Goal: Information Seeking & Learning: Learn about a topic

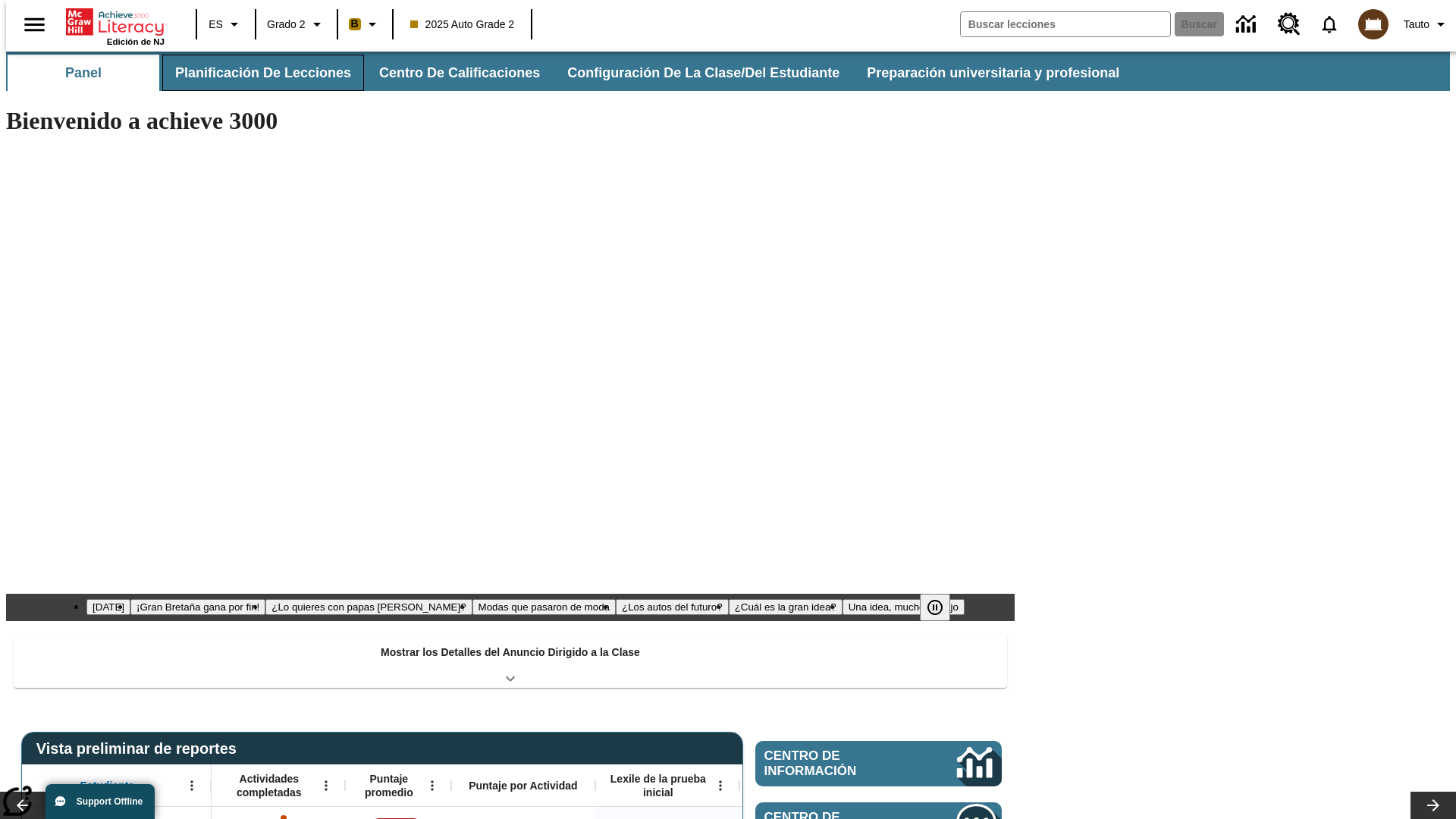
click at [254, 73] on button "Planificación de lecciones" at bounding box center [263, 73] width 202 height 37
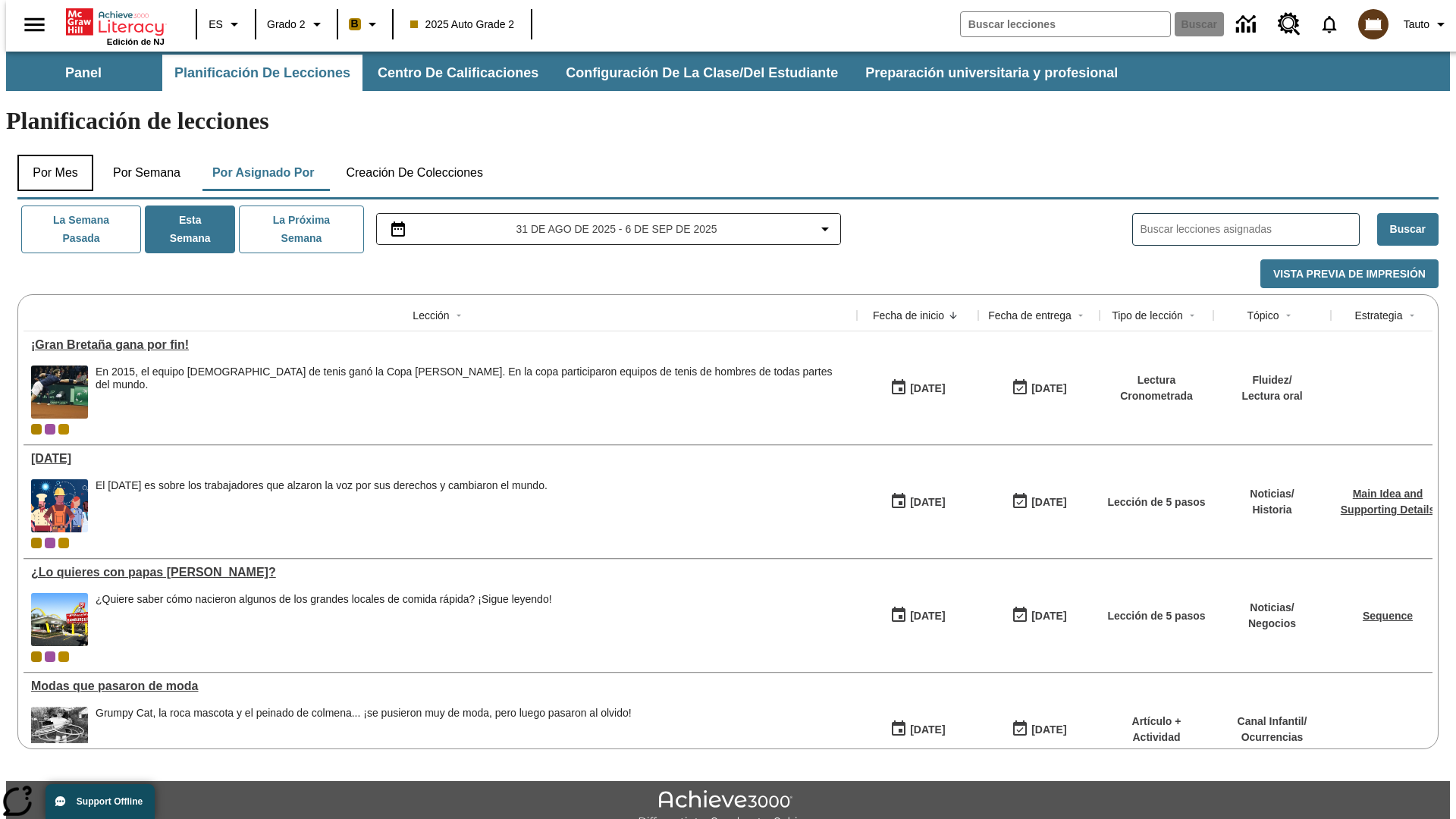
click at [50, 155] on button "Por mes" at bounding box center [55, 173] width 76 height 37
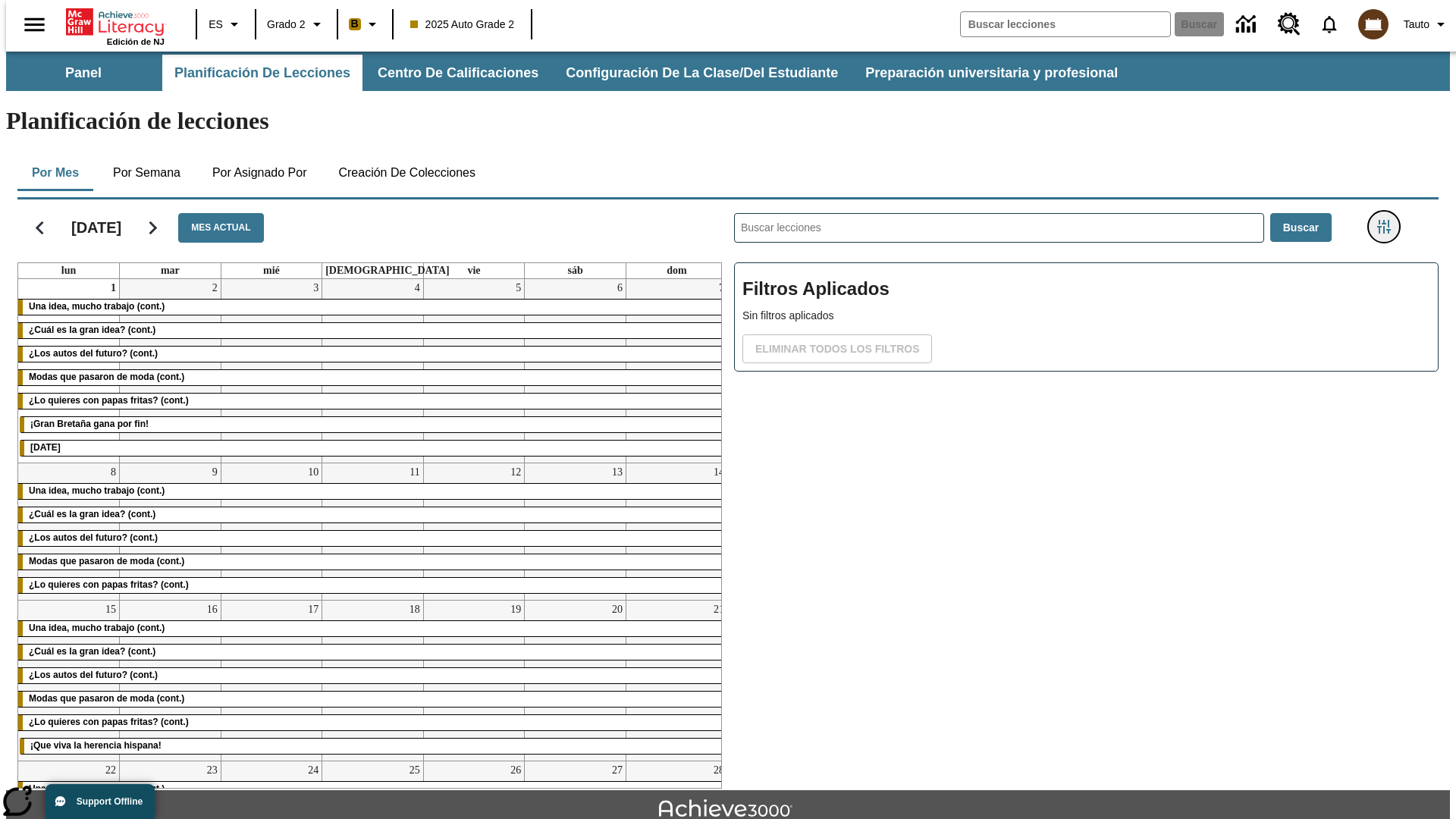
click at [1388, 220] on icon "Menú lateral de filtros" at bounding box center [1384, 227] width 14 height 14
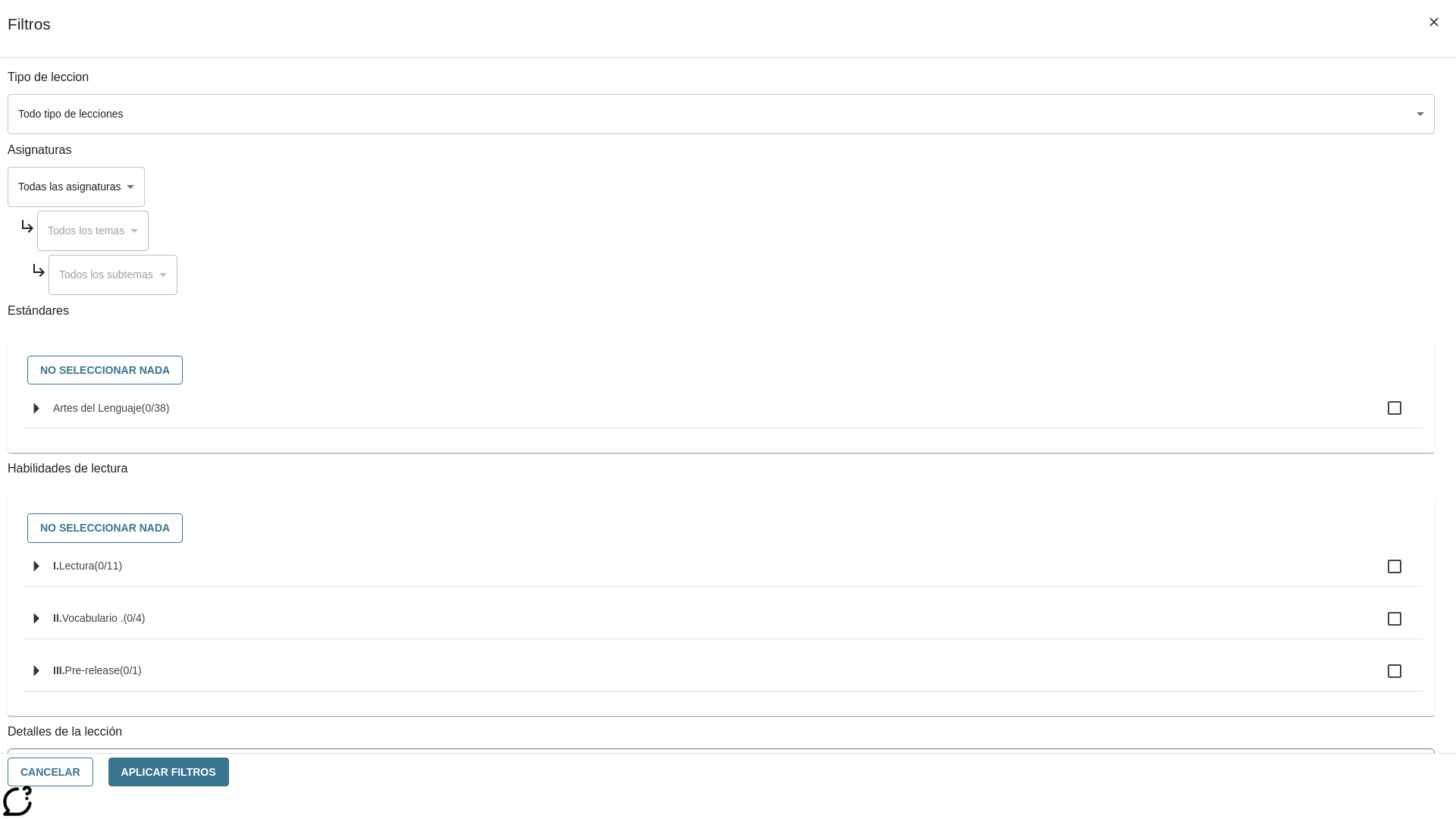
click at [1082, 818] on span "La lección cuenta con los 5 pasos de la Rutina de lectoescritura" at bounding box center [710, 830] width 1389 height 16
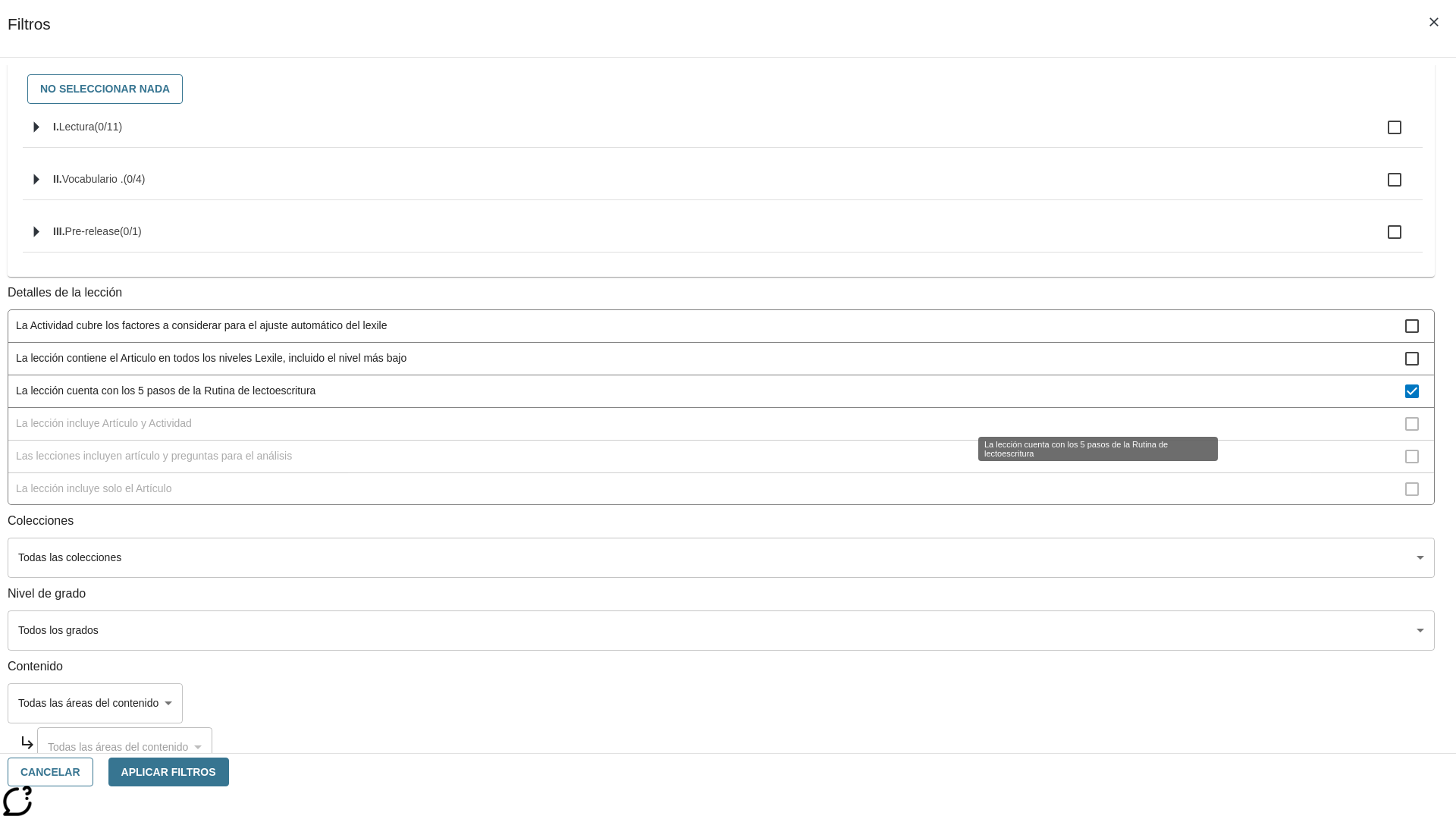
click at [1082, 399] on span "La lección cuenta con los 5 pasos de la Rutina de lectoescritura" at bounding box center [710, 391] width 1389 height 16
checkbox input "false"
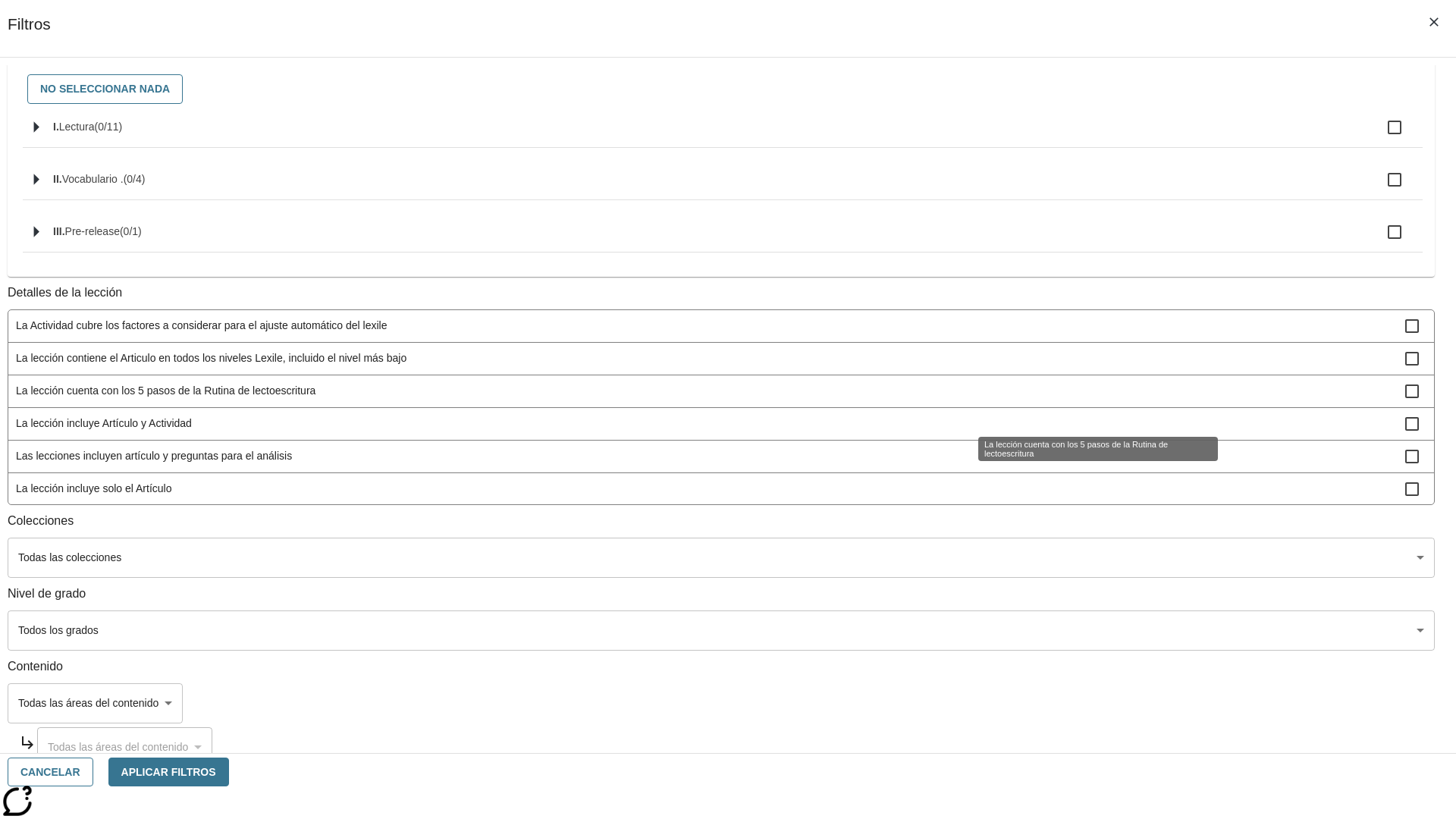
click at [1082, 432] on span "La lección incluye Artículo y Actividad" at bounding box center [710, 423] width 1389 height 16
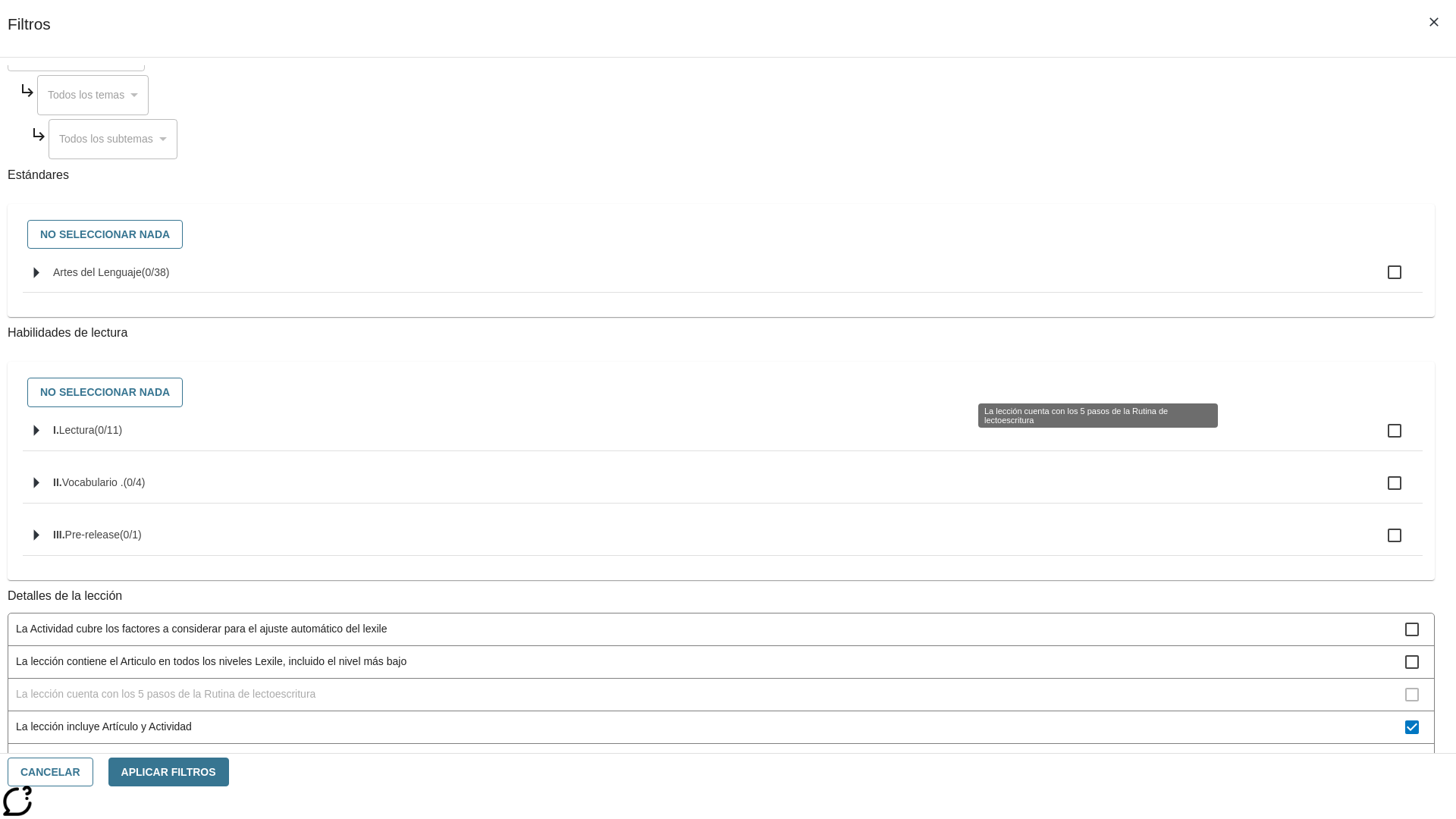
scroll to position [454, 0]
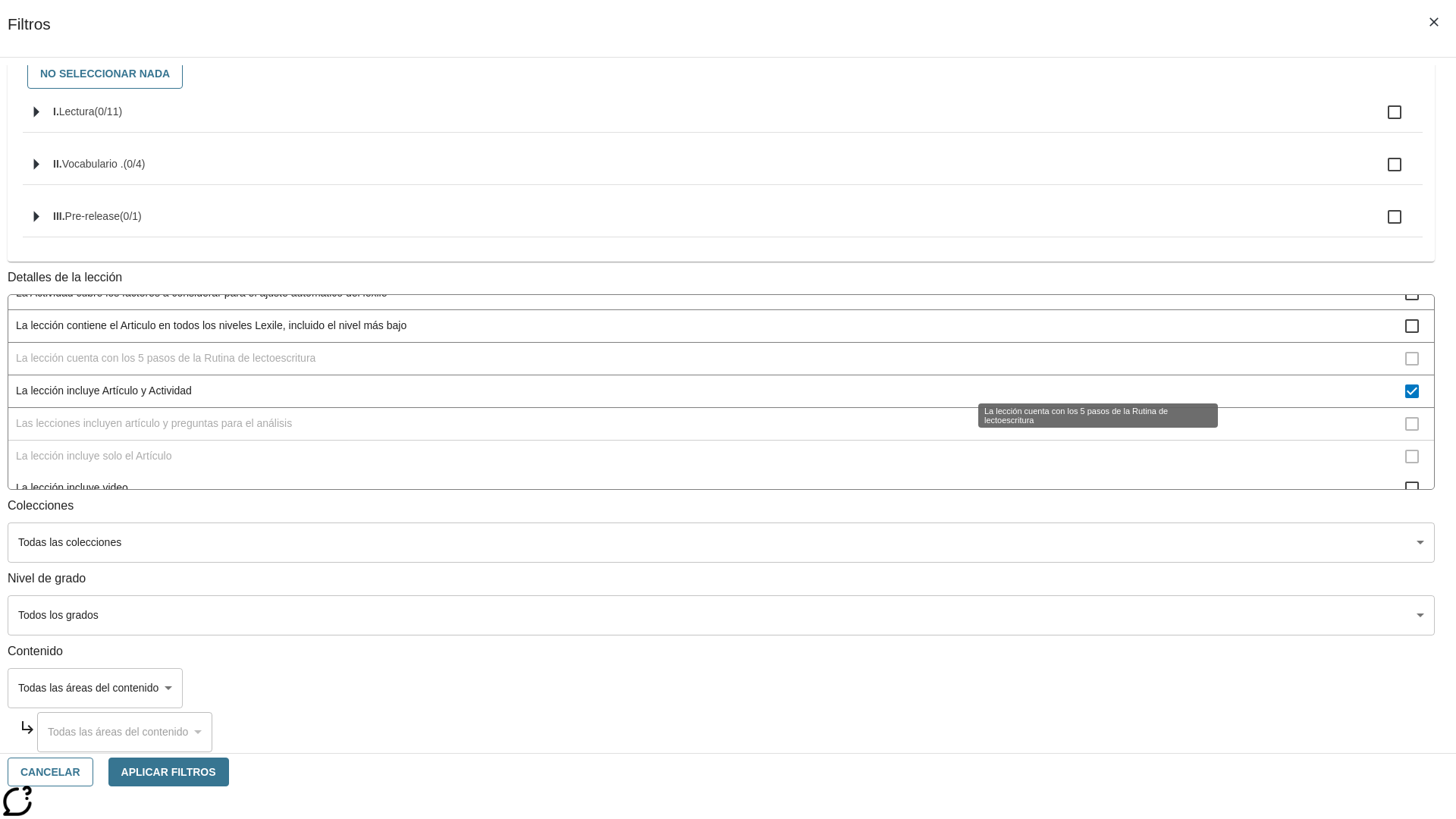
click at [1081, 383] on span "La lección incluye Artículo y Actividad" at bounding box center [710, 391] width 1389 height 16
checkbox input "false"
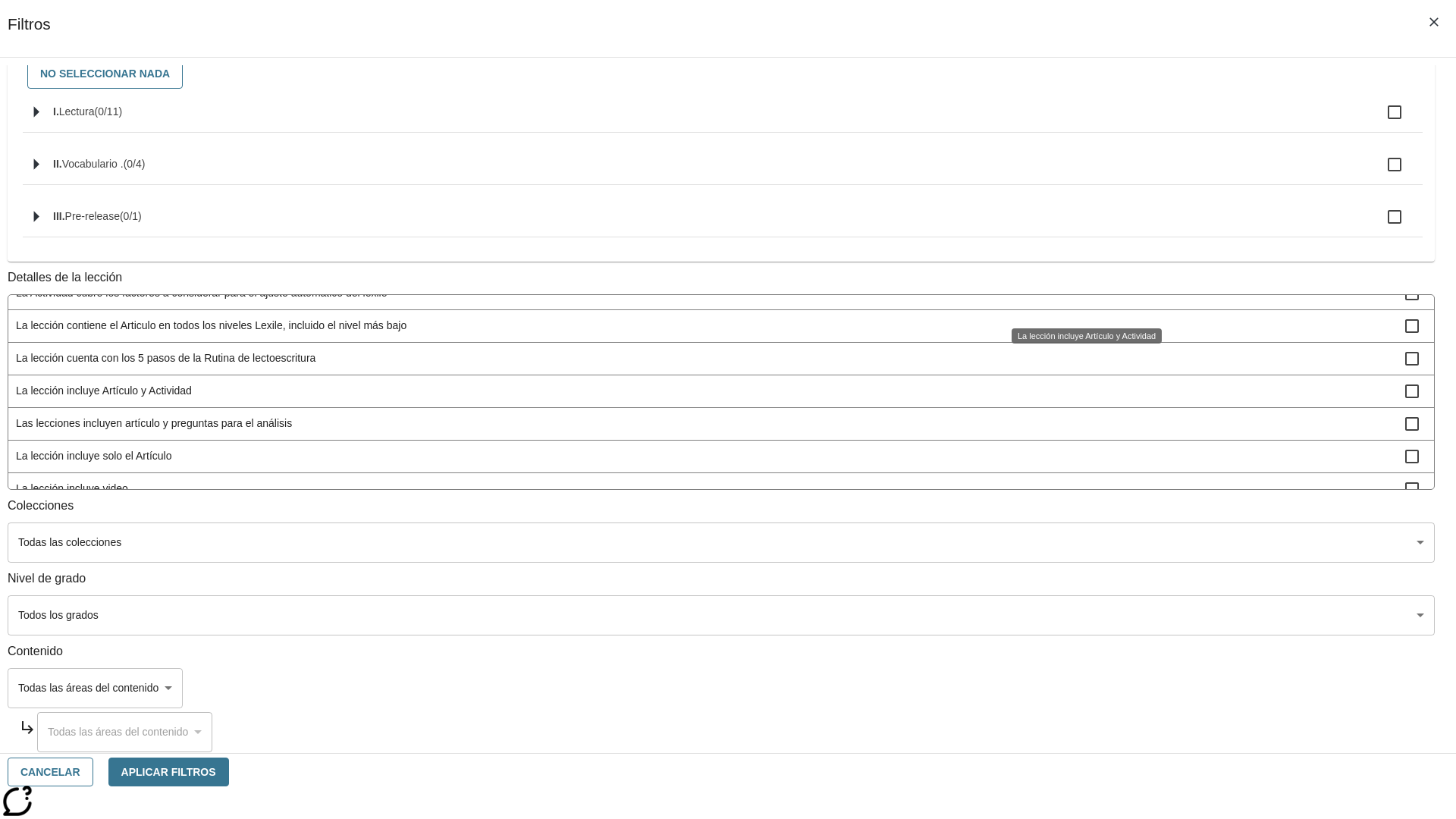
scroll to position [474, 1]
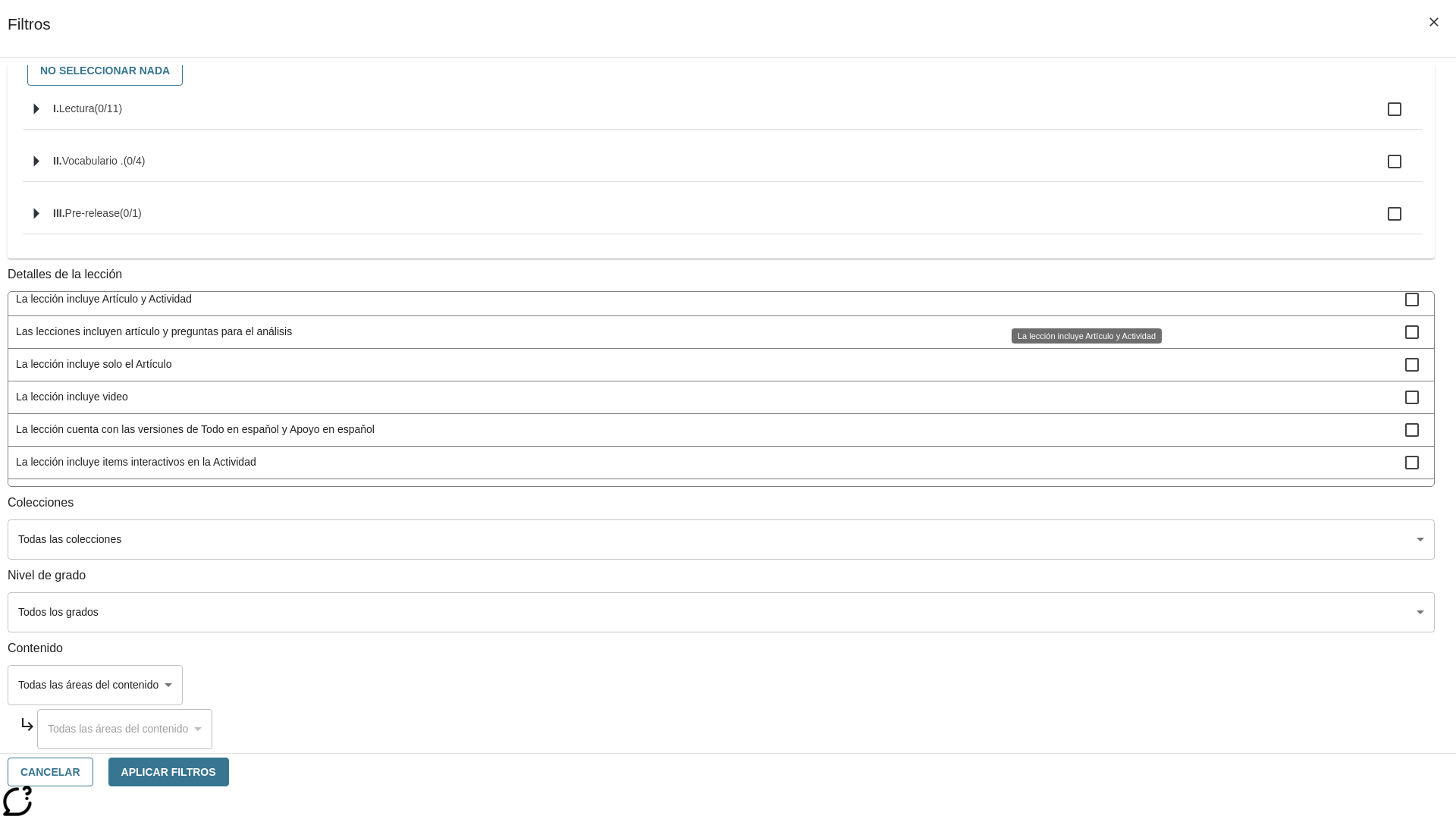
click at [1082, 339] on span "Las lecciones incluyen artículo y preguntas para el análisis" at bounding box center [710, 332] width 1389 height 16
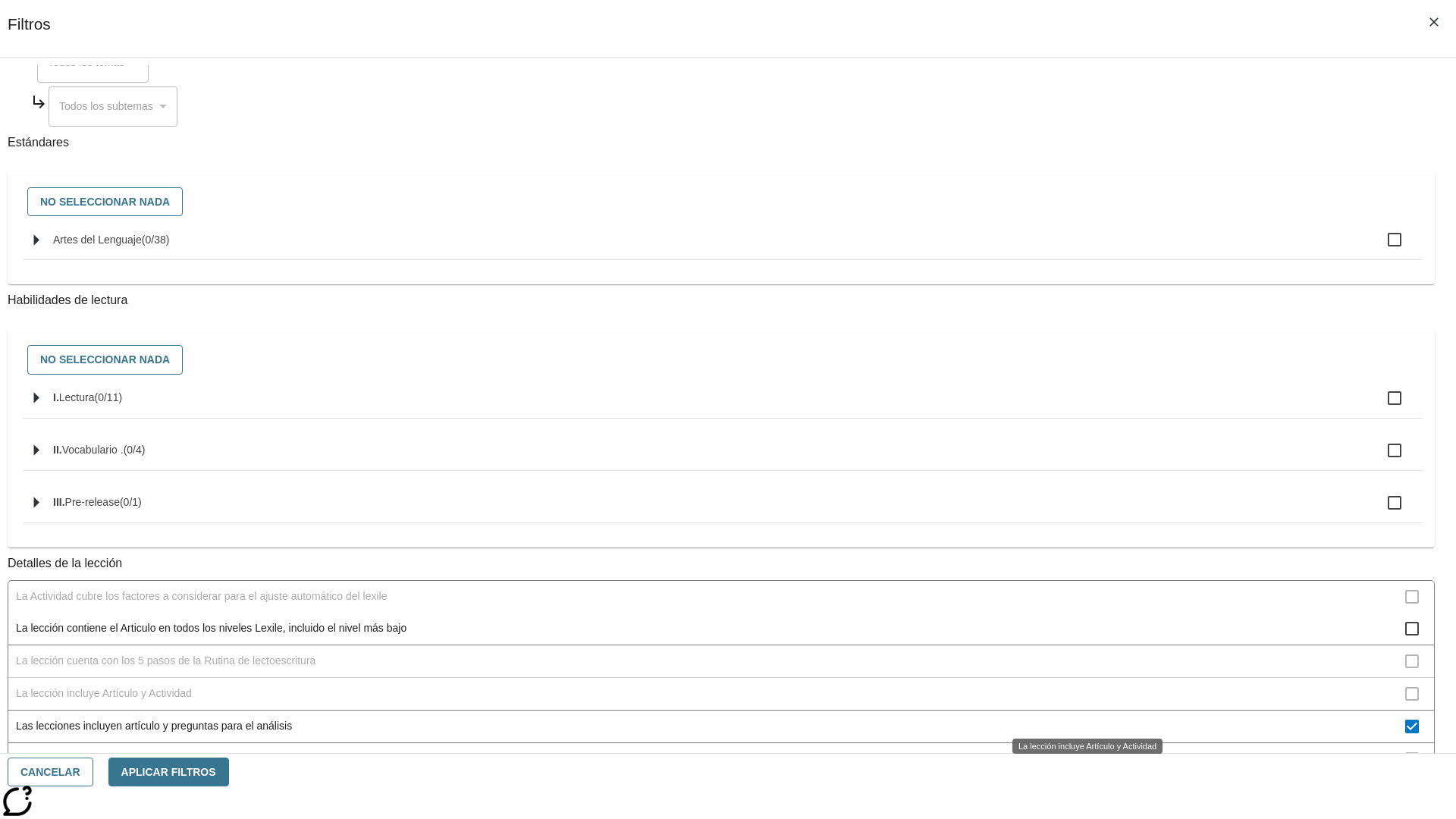
scroll to position [168, 0]
click at [1082, 719] on span "Las lecciones incluyen artículo y preguntas para el análisis" at bounding box center [710, 727] width 1389 height 16
checkbox input "false"
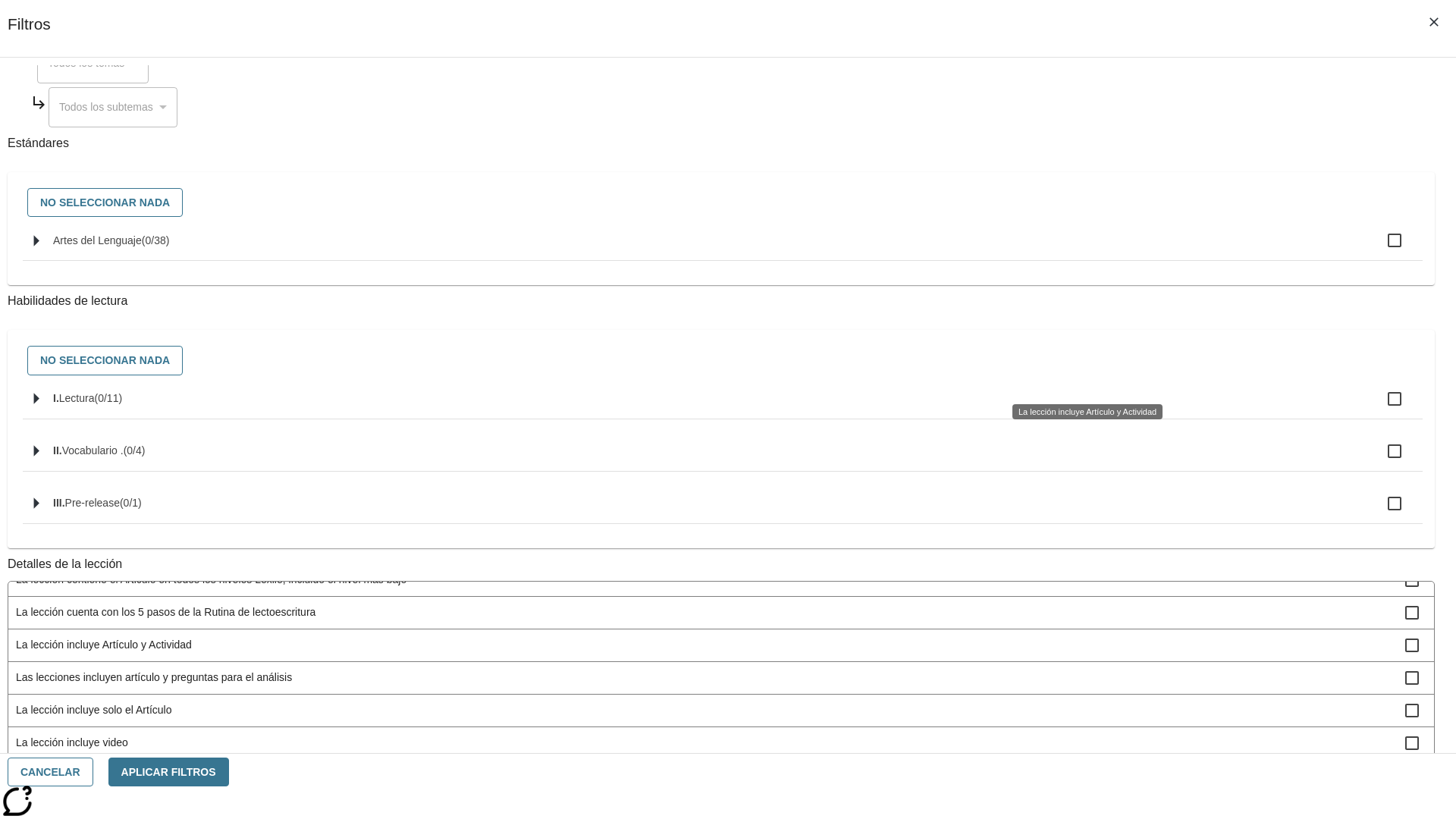
scroll to position [454, 0]
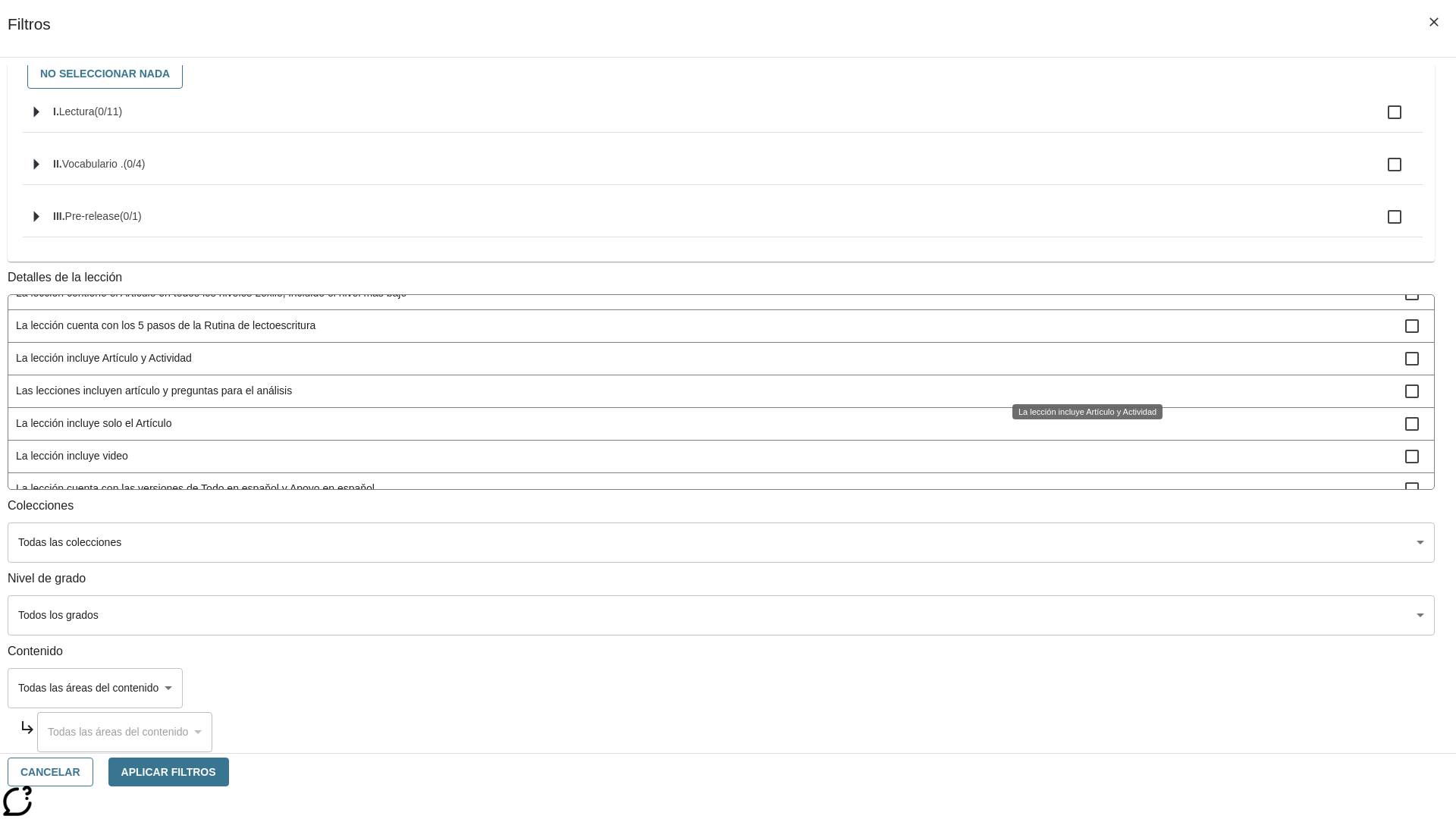
click at [1082, 432] on span "La lección incluye solo el Artículo" at bounding box center [710, 423] width 1389 height 16
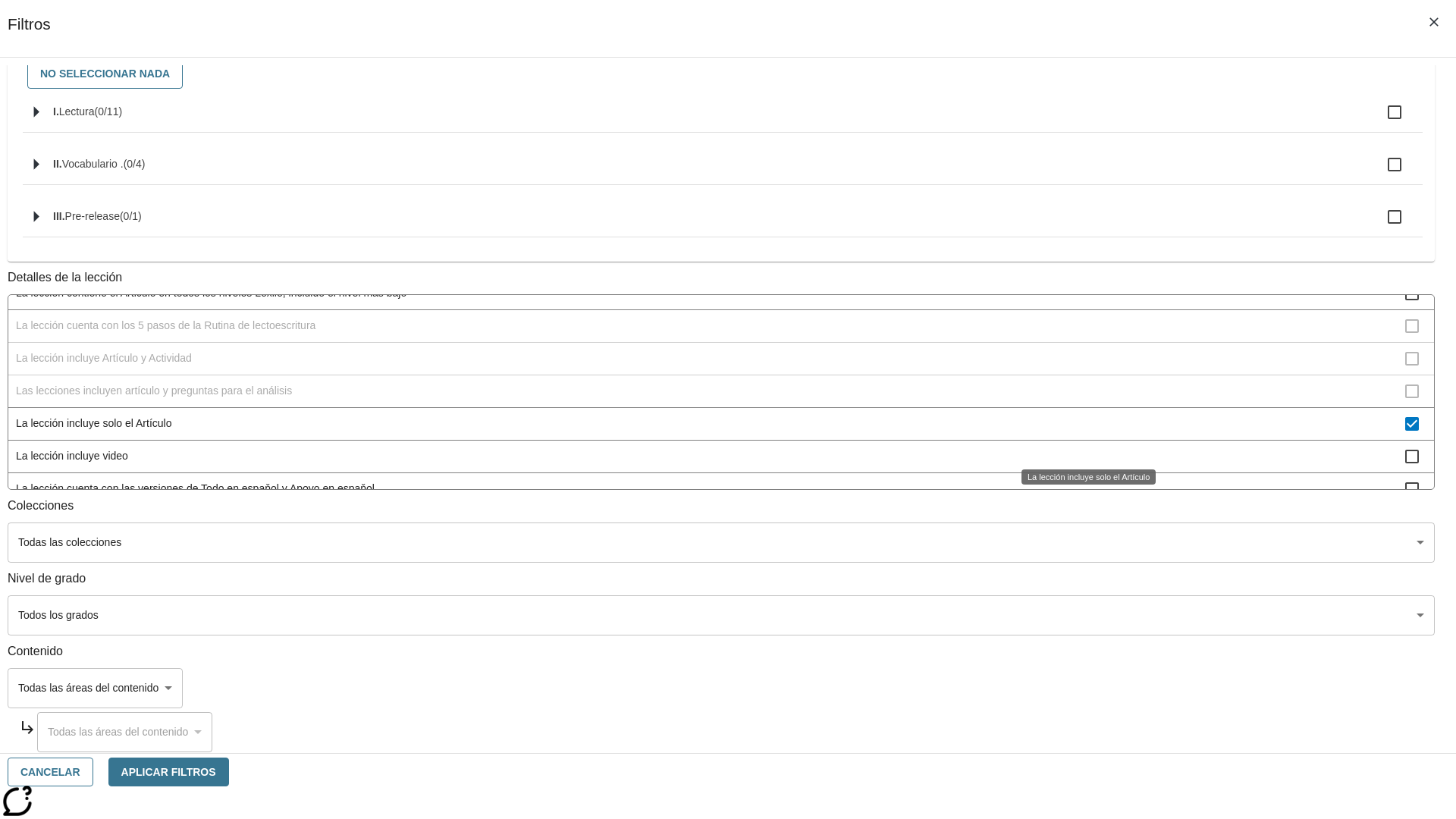
click at [1082, 432] on span "La lección incluye solo el Artículo" at bounding box center [710, 423] width 1389 height 16
checkbox input "false"
click at [1082, 514] on span "La lección incluye items interactivos en la Actividad" at bounding box center [710, 521] width 1389 height 16
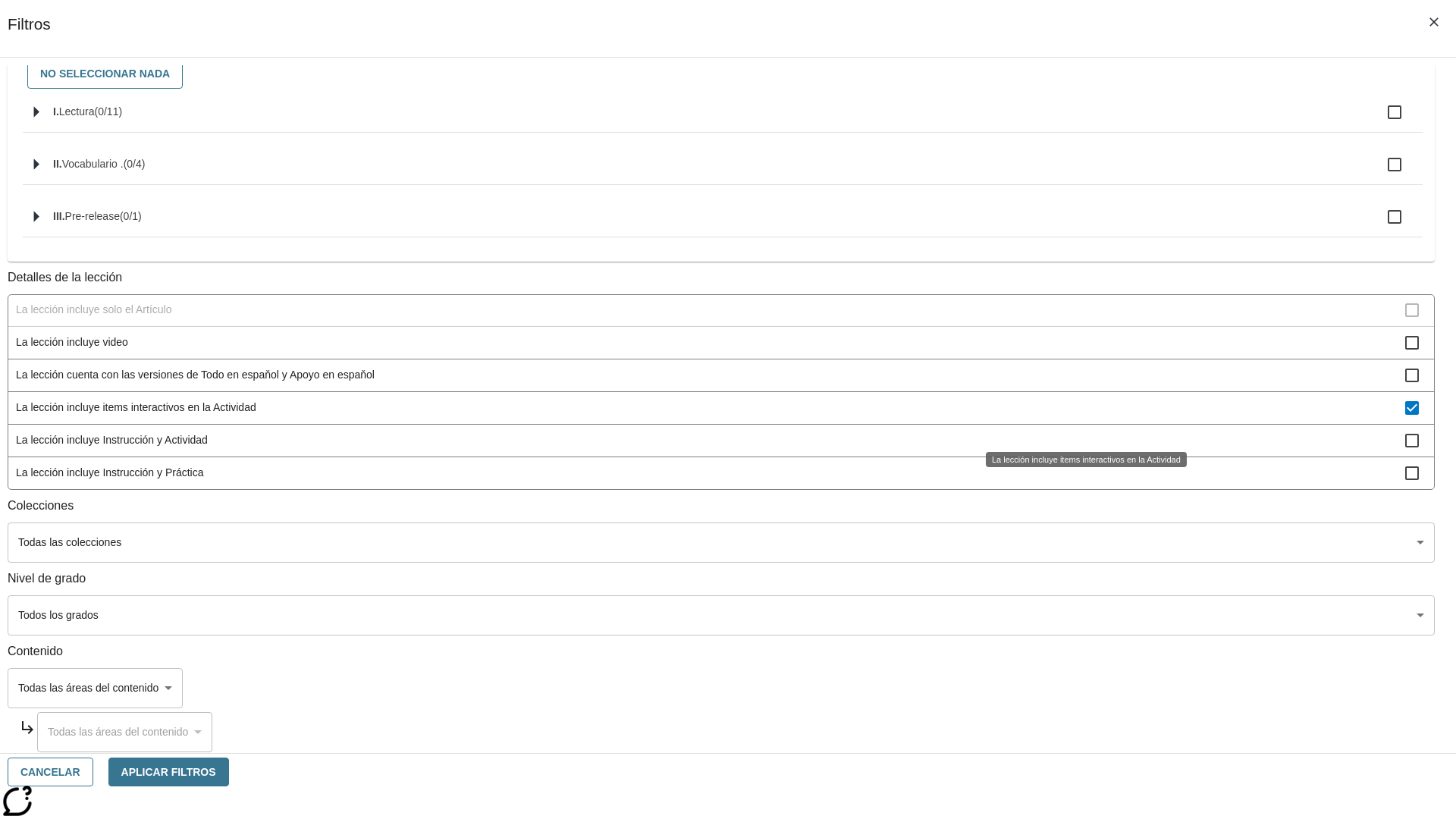
click at [1082, 415] on span "La lección incluye items interactivos en la Actividad" at bounding box center [710, 407] width 1389 height 16
checkbox input "false"
click at [1082, 448] on span "La lección incluye Instrucción y Actividad" at bounding box center [710, 440] width 1389 height 16
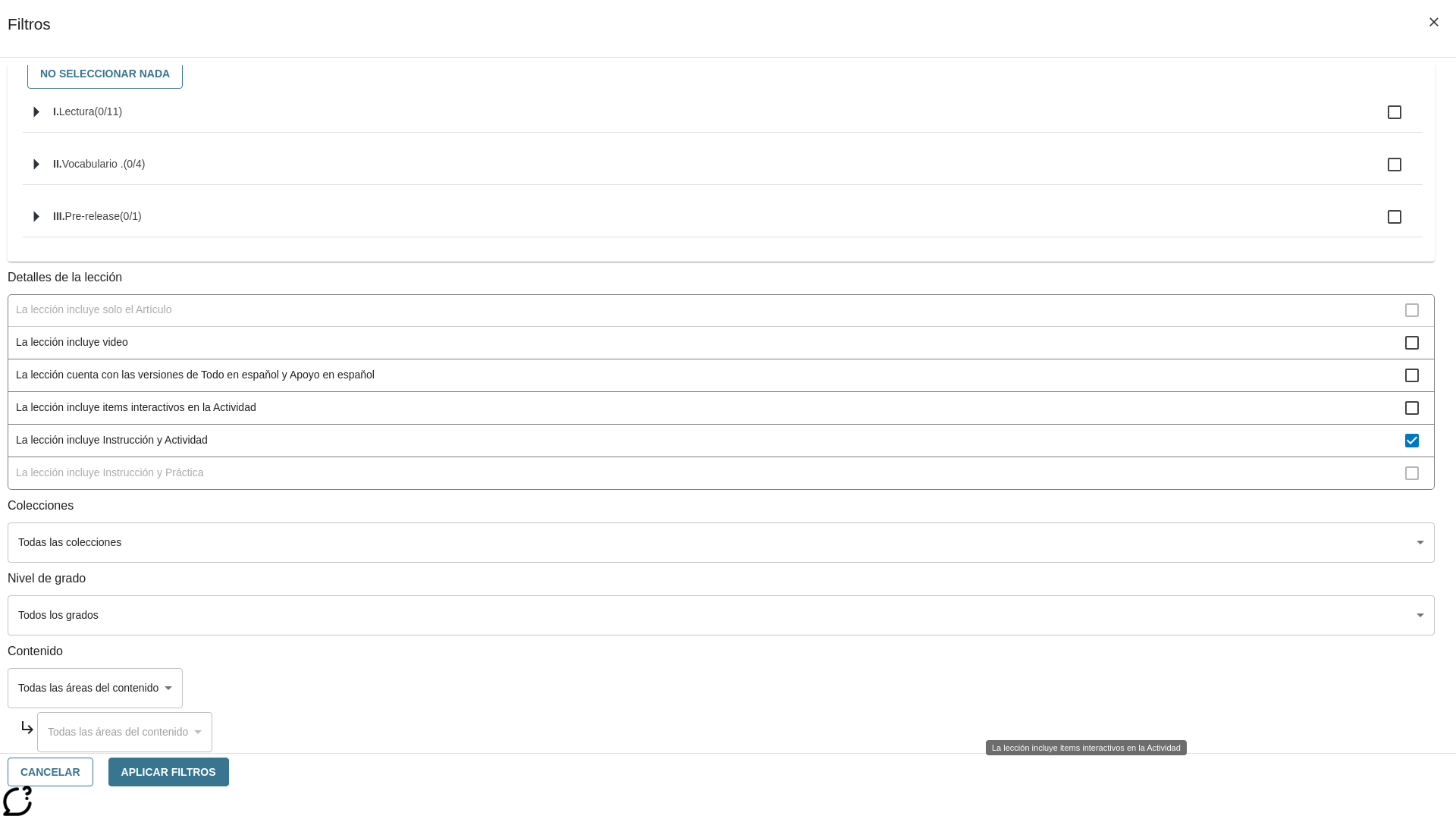
scroll to position [206, 0]
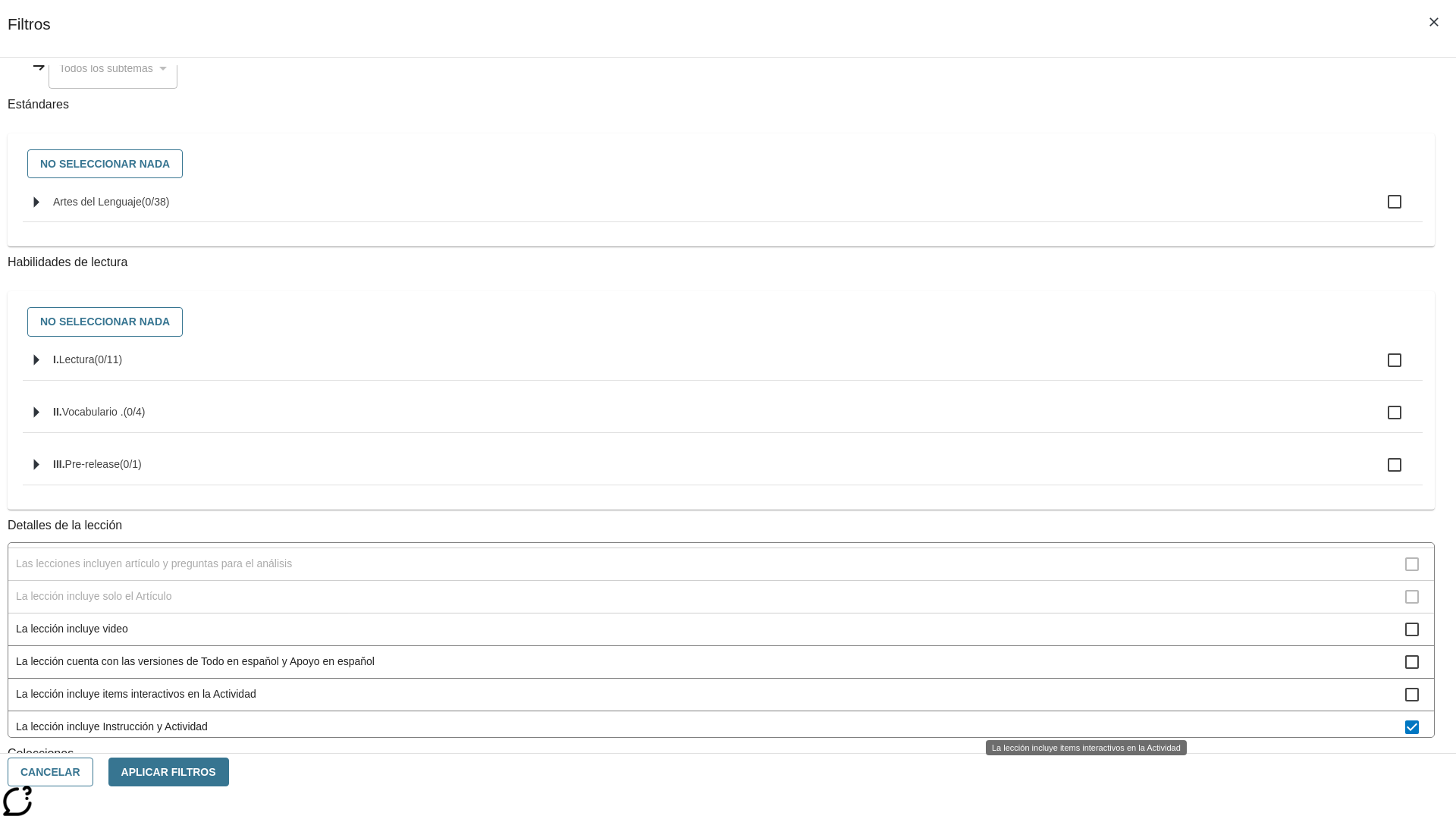
click at [1082, 719] on span "La lección incluye Instrucción y Actividad" at bounding box center [710, 727] width 1389 height 16
checkbox input "false"
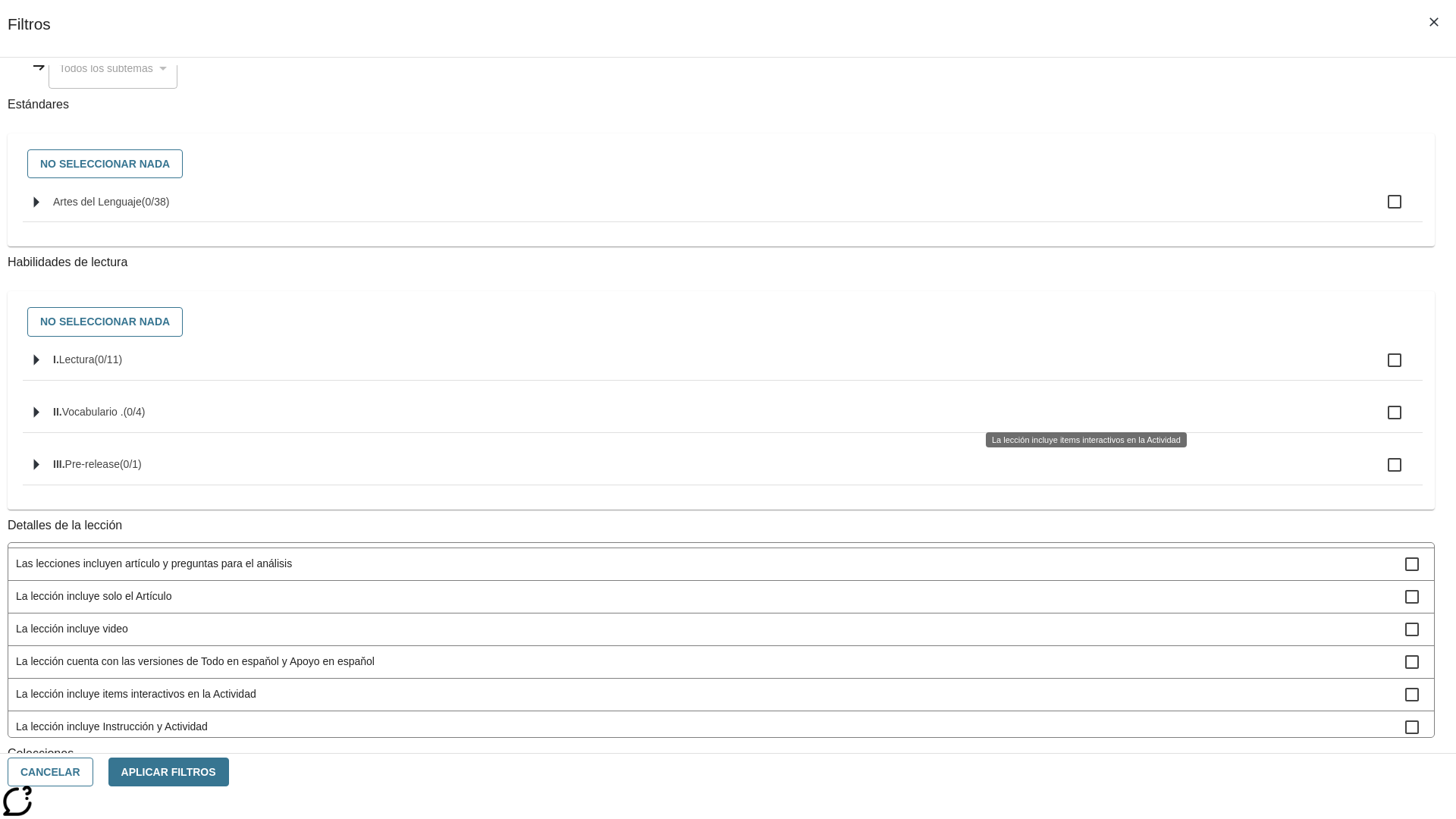
scroll to position [474, 0]
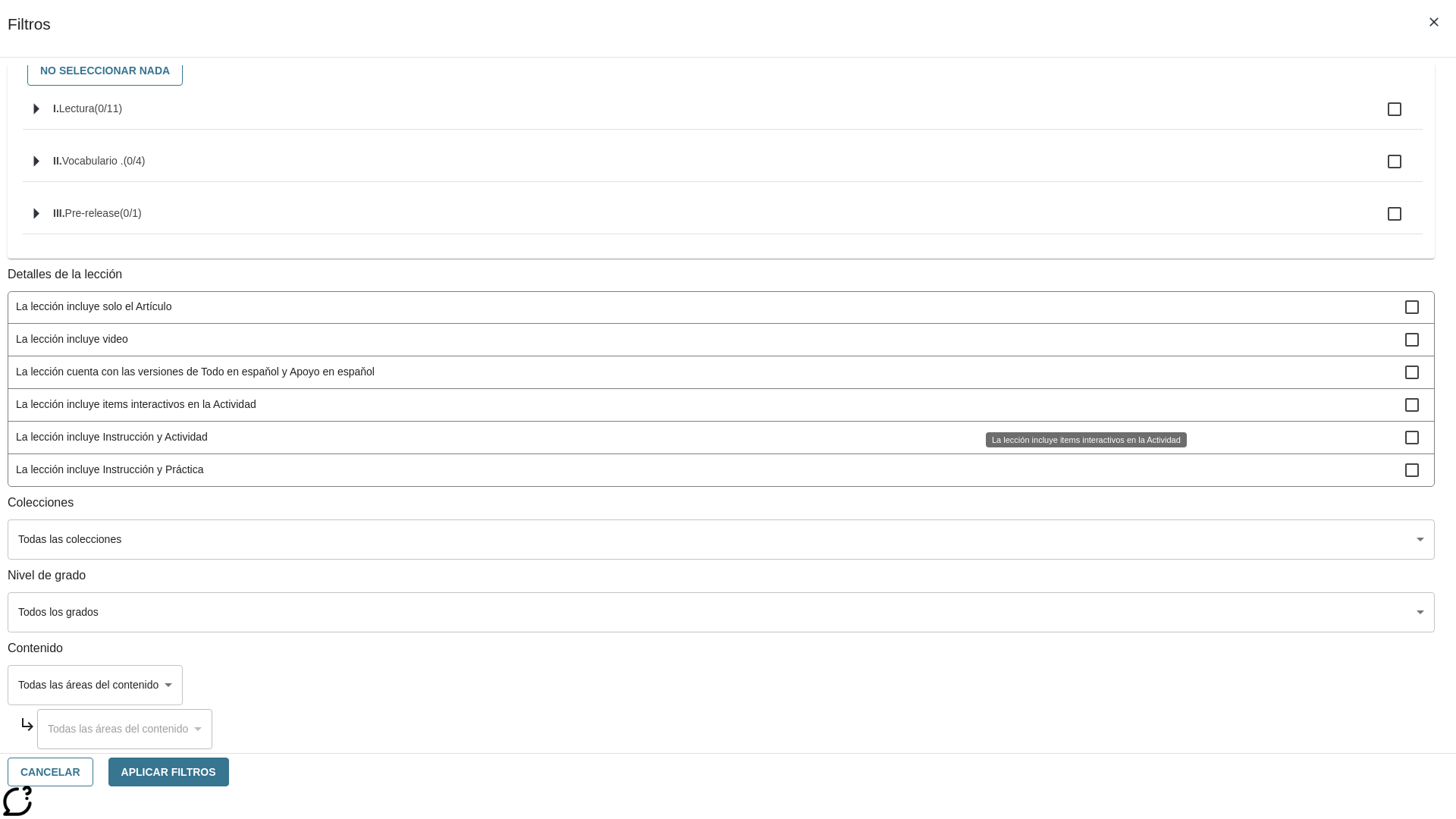
click at [1082, 469] on span "La lección incluye Instrucción y Práctica" at bounding box center [710, 469] width 1389 height 16
checkbox input "true"
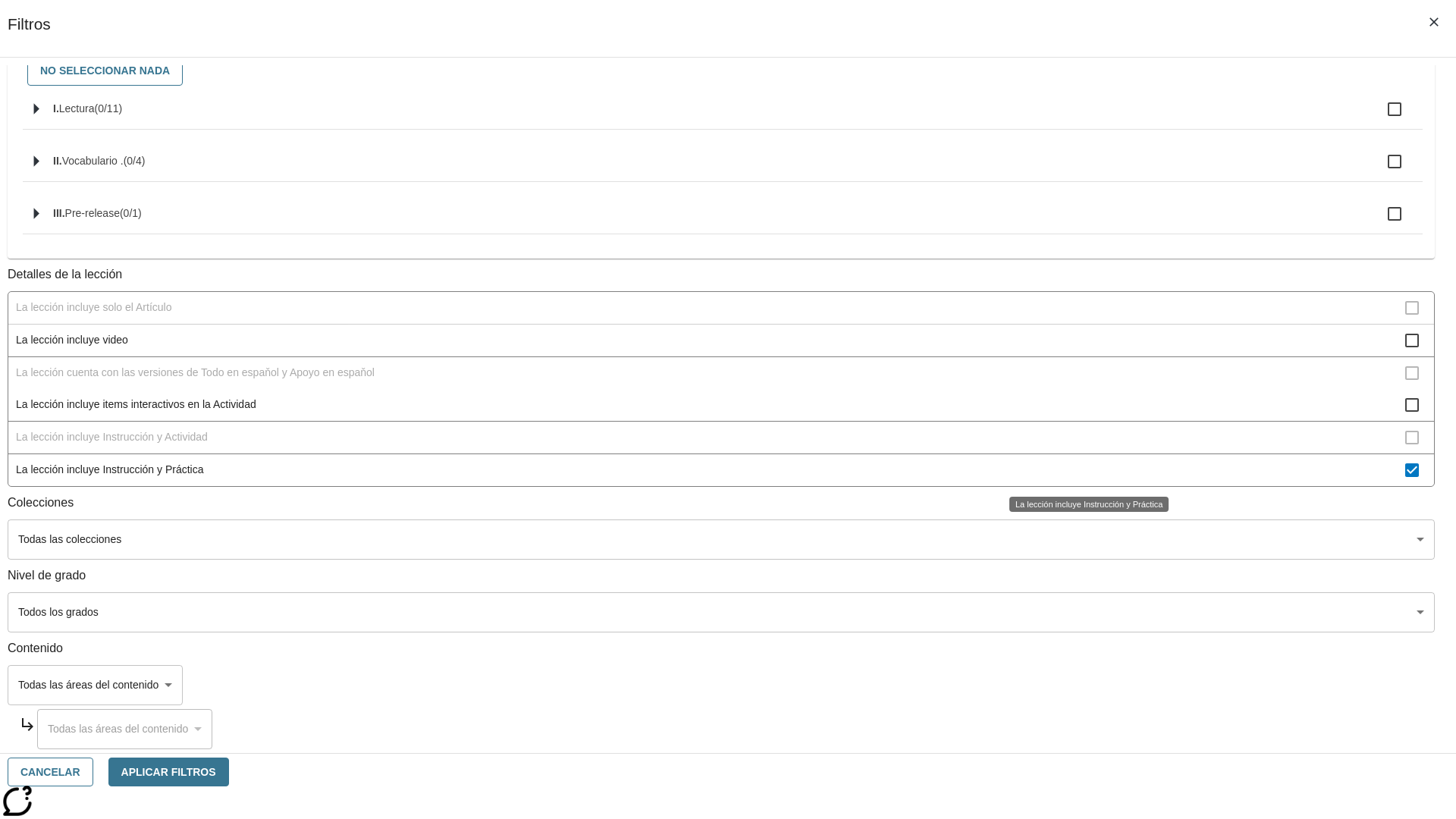
scroll to position [164, 0]
